Goal: Task Accomplishment & Management: Complete application form

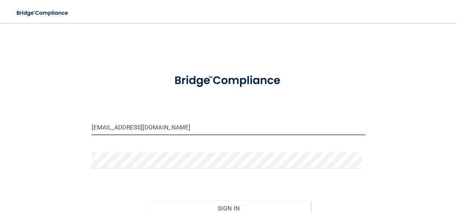
drag, startPoint x: 142, startPoint y: 129, endPoint x: 80, endPoint y: 118, distance: 63.5
click at [80, 117] on div "om.hdg@wavedp.com Invalid email/password. You don't have permission to access t…" at bounding box center [228, 141] width 428 height 222
type input "[EMAIL_ADDRESS][DOMAIN_NAME]"
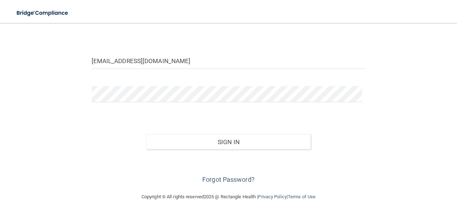
scroll to position [67, 0]
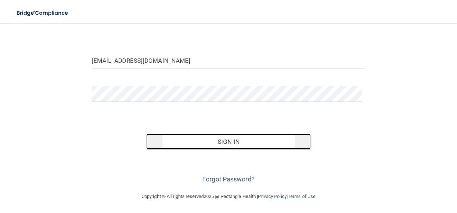
click at [232, 142] on button "Sign In" at bounding box center [228, 142] width 164 height 16
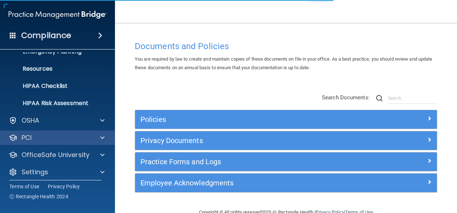
scroll to position [84, 0]
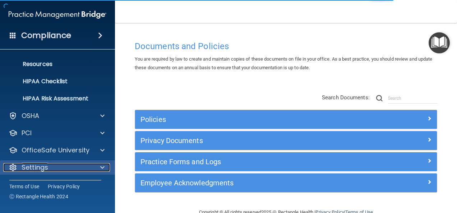
click at [54, 169] on div "Settings" at bounding box center [47, 167] width 89 height 9
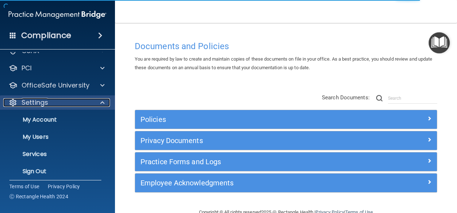
scroll to position [153, 0]
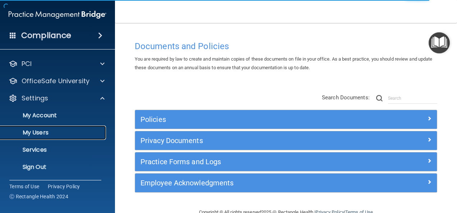
click at [54, 135] on p "My Users" at bounding box center [54, 132] width 98 height 7
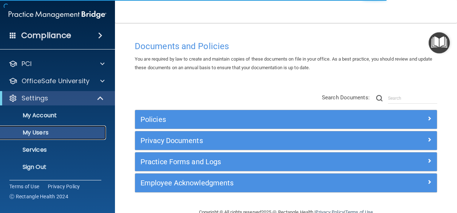
scroll to position [33, 0]
select select "20"
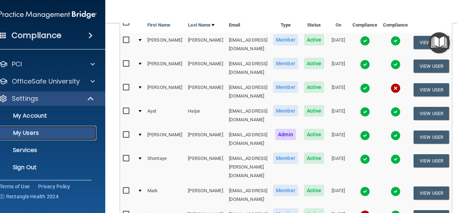
scroll to position [108, 0]
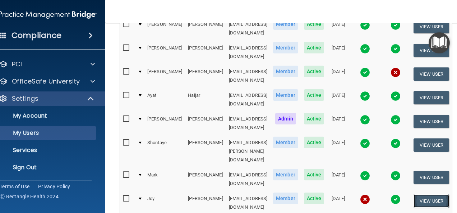
click at [441, 195] on button "View User" at bounding box center [431, 201] width 36 height 13
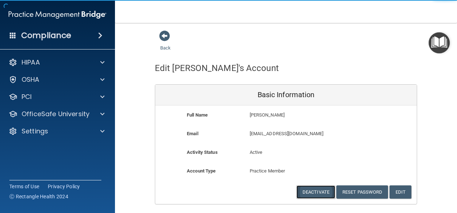
click at [328, 193] on button "Deactivate" at bounding box center [315, 192] width 39 height 13
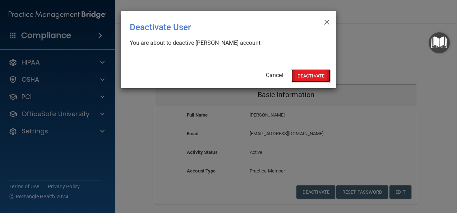
click at [308, 77] on button "Deactivate" at bounding box center [310, 75] width 39 height 13
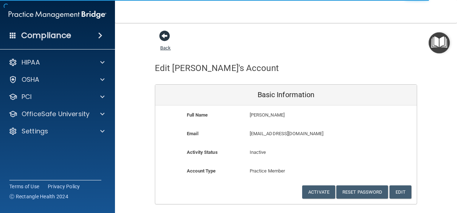
click at [162, 36] on span at bounding box center [164, 36] width 11 height 11
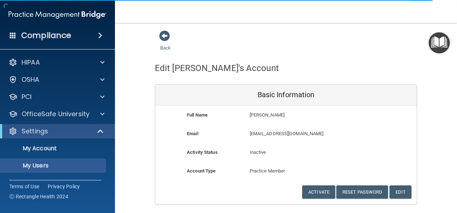
select select "20"
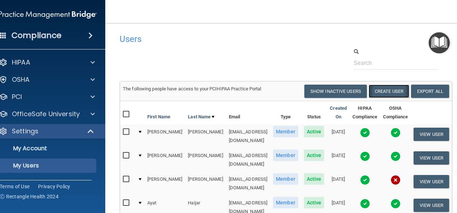
click at [393, 91] on button "Create User" at bounding box center [388, 91] width 41 height 13
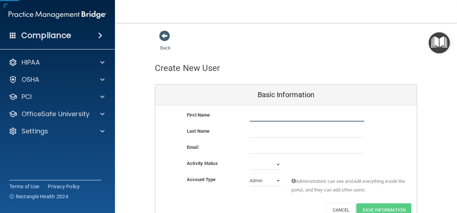
click at [271, 116] on input "text" at bounding box center [307, 116] width 115 height 11
type input "Mariajose"
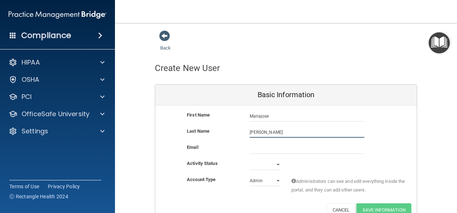
type input "[PERSON_NAME]"
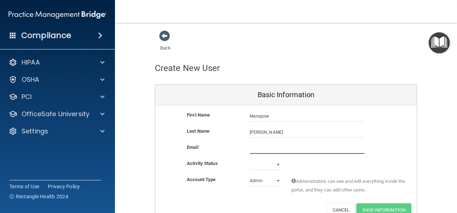
click at [279, 153] on input "email" at bounding box center [307, 148] width 115 height 11
paste input "[EMAIL_ADDRESS][DOMAIN_NAME]"
type input "[EMAIL_ADDRESS][DOMAIN_NAME]"
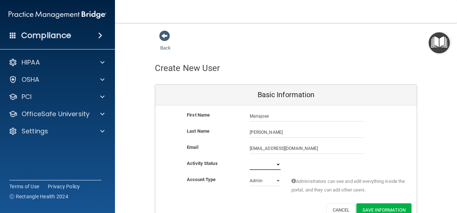
click at [261, 162] on select "Active Inactive" at bounding box center [265, 164] width 31 height 11
select select "active"
click at [250, 159] on select "Active Inactive" at bounding box center [265, 164] width 31 height 11
click at [263, 183] on select "Admin Member" at bounding box center [265, 181] width 31 height 11
select select "practice_member"
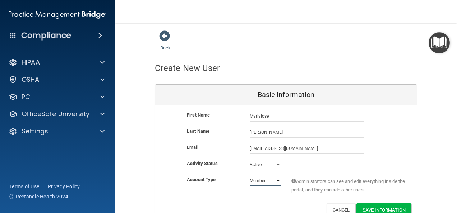
click at [250, 176] on select "Admin Member" at bounding box center [265, 181] width 31 height 11
click at [367, 210] on button "Save Information" at bounding box center [383, 210] width 55 height 13
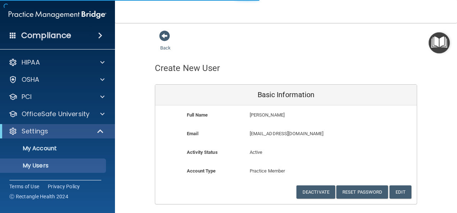
select select "20"
